Goal: Check status: Check status

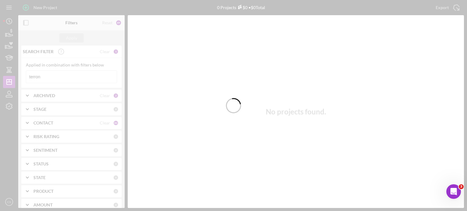
click at [46, 77] on div at bounding box center [233, 105] width 467 height 211
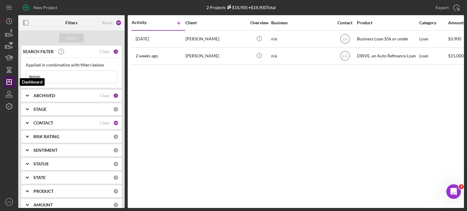
drag, startPoint x: 46, startPoint y: 77, endPoint x: 13, endPoint y: 77, distance: 32.9
click at [13, 77] on div "New Project 2 Projects $18,900 • $18,900 Total terron Export Icon/Export Filter…" at bounding box center [233, 104] width 461 height 208
type input "amron"
click at [74, 38] on div "Apply" at bounding box center [71, 37] width 11 height 9
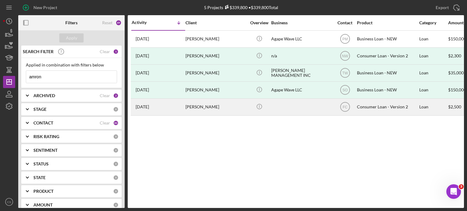
click at [148, 108] on time "[DATE]" at bounding box center [142, 107] width 13 height 5
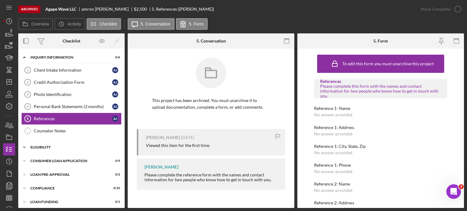
click at [23, 147] on icon "Icon/Expander" at bounding box center [24, 147] width 12 height 12
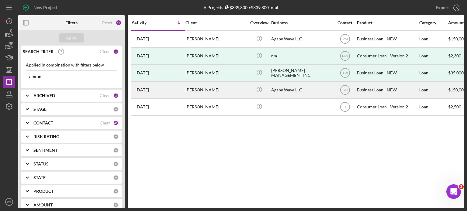
click at [144, 90] on time "[DATE]" at bounding box center [142, 90] width 13 height 5
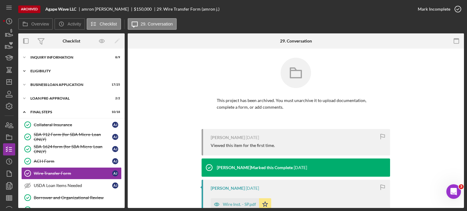
click at [26, 72] on icon "Icon/Expander" at bounding box center [24, 71] width 12 height 12
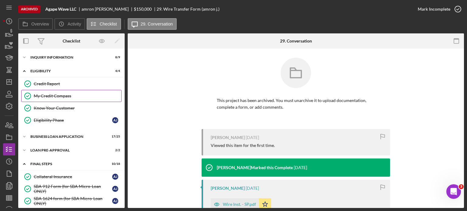
click at [45, 95] on div "My Credit Compass" at bounding box center [78, 96] width 88 height 5
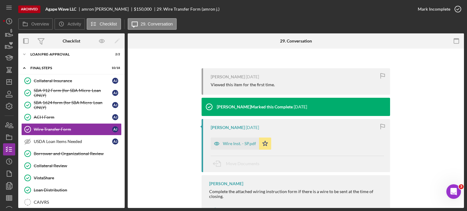
scroll to position [86, 0]
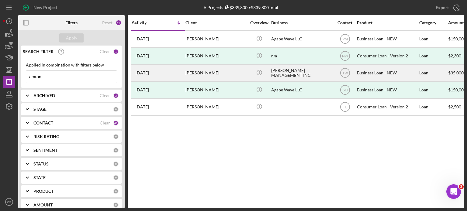
click at [204, 73] on div "[PERSON_NAME]" at bounding box center [216, 73] width 61 height 16
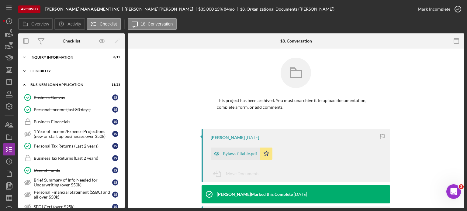
click at [23, 70] on icon "Icon/Expander" at bounding box center [24, 71] width 12 height 12
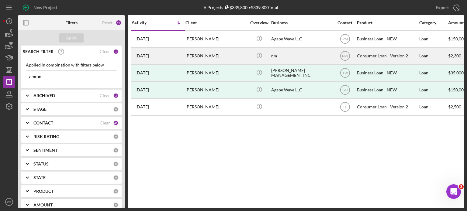
click at [148, 56] on time "[DATE]" at bounding box center [142, 56] width 13 height 5
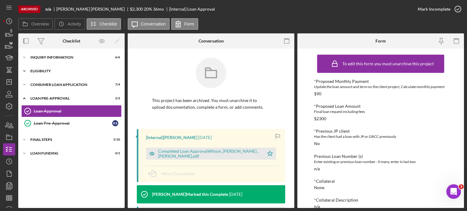
click at [26, 71] on icon "Icon/Expander" at bounding box center [24, 71] width 12 height 12
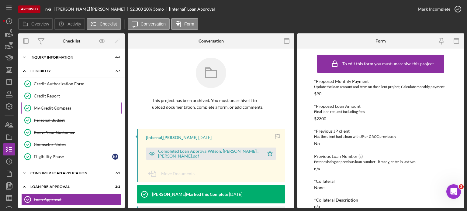
click at [49, 109] on div "My Credit Compass" at bounding box center [78, 108] width 88 height 5
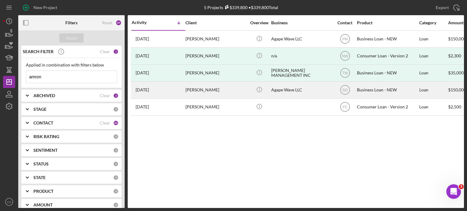
click at [138, 91] on time "[DATE]" at bounding box center [142, 90] width 13 height 5
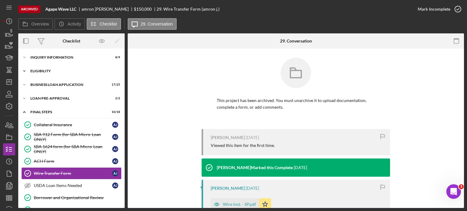
click at [23, 69] on icon "Icon/Expander" at bounding box center [24, 71] width 12 height 12
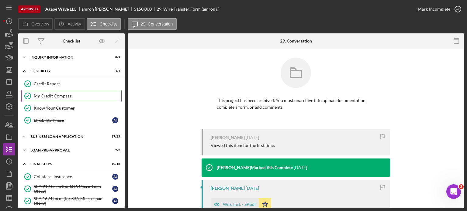
click at [49, 92] on link "My Credit Compass My Credit Compass" at bounding box center [71, 96] width 100 height 12
